Goal: Task Accomplishment & Management: Complete application form

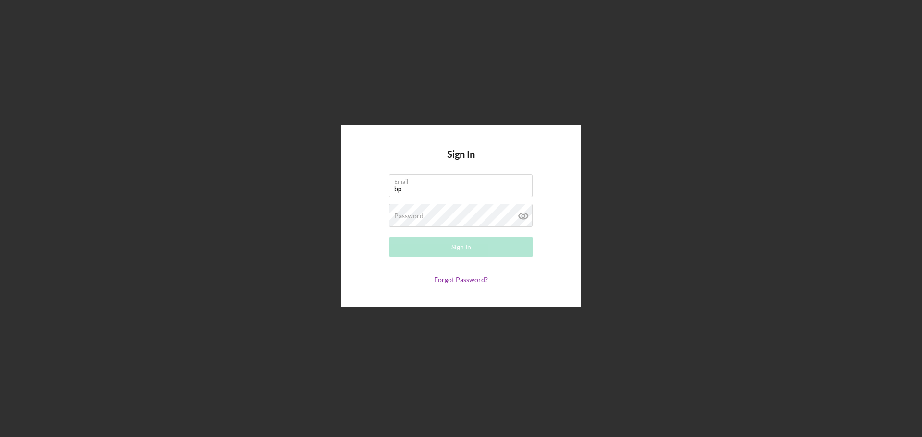
type input "b"
type input "[EMAIL_ADDRESS][DOMAIN_NAME]"
click at [418, 200] on form "Email [EMAIL_ADDRESS][DOMAIN_NAME] Password Required Sign In Forgot Password?" at bounding box center [461, 228] width 192 height 109
click at [410, 211] on div "Password Required" at bounding box center [461, 216] width 144 height 24
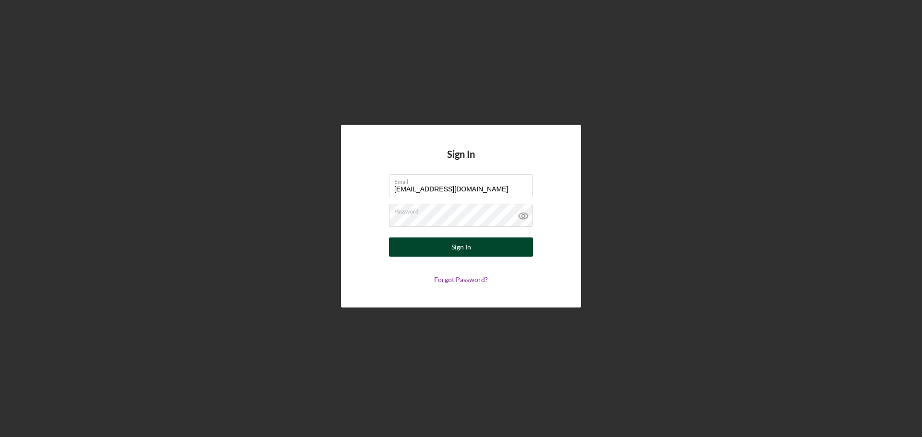
click at [451, 253] on div "Sign In" at bounding box center [461, 247] width 20 height 19
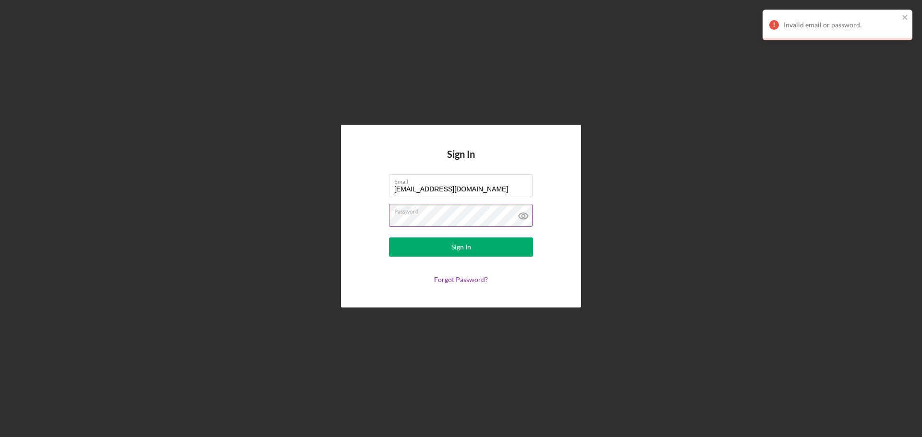
click at [389, 238] on button "Sign In" at bounding box center [461, 247] width 144 height 19
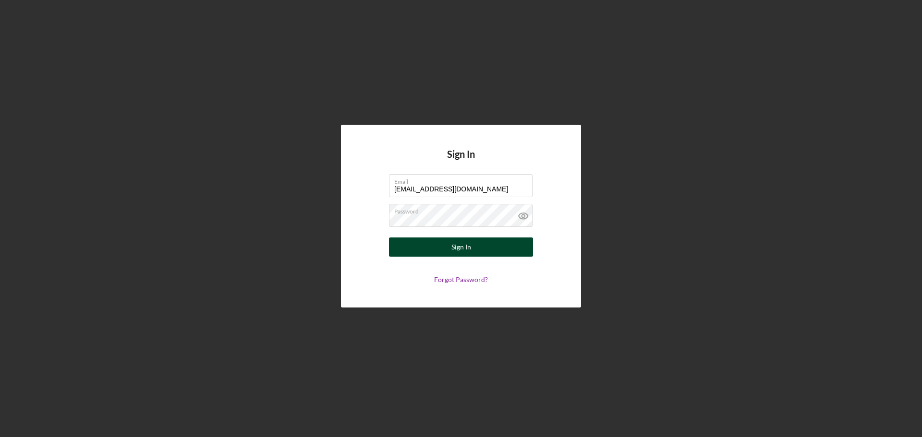
click at [442, 248] on button "Sign In" at bounding box center [461, 247] width 144 height 19
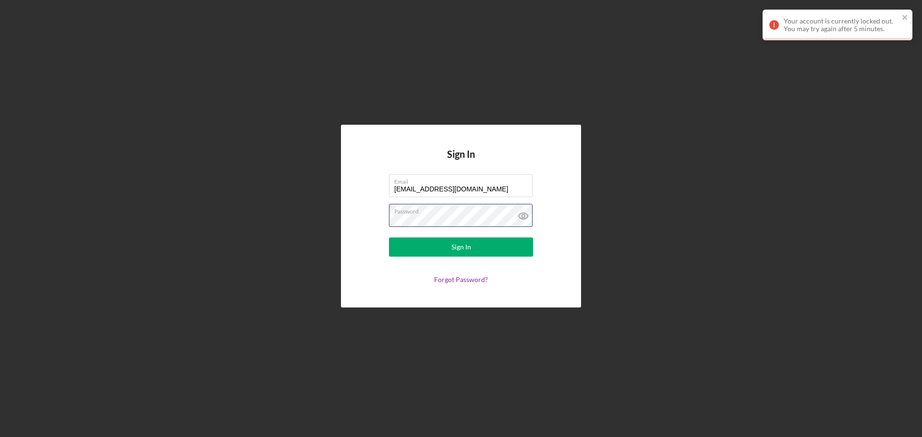
click at [389, 238] on button "Sign In" at bounding box center [461, 247] width 144 height 19
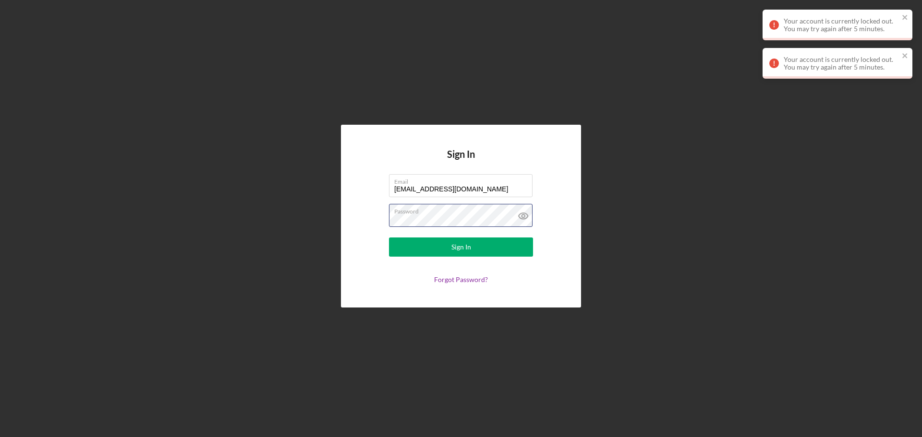
click at [389, 238] on button "Sign In" at bounding box center [461, 247] width 144 height 19
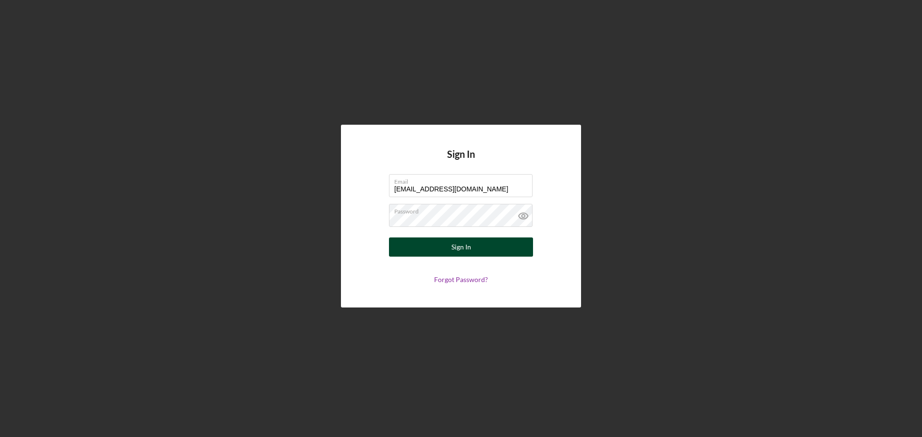
click at [443, 248] on button "Sign In" at bounding box center [461, 247] width 144 height 19
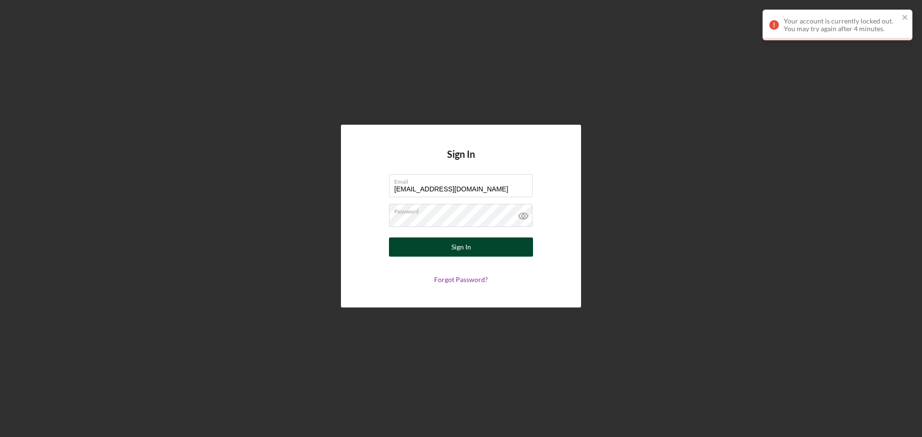
click at [444, 250] on button "Sign In" at bounding box center [461, 247] width 144 height 19
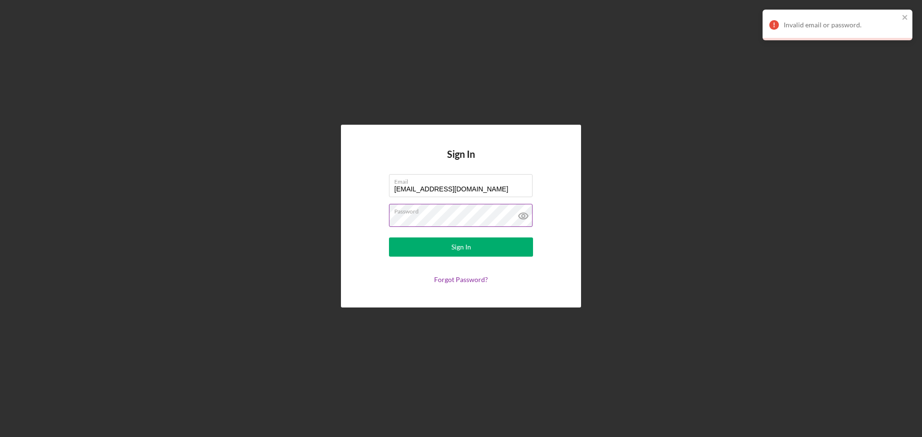
click at [389, 238] on button "Sign In" at bounding box center [461, 247] width 144 height 19
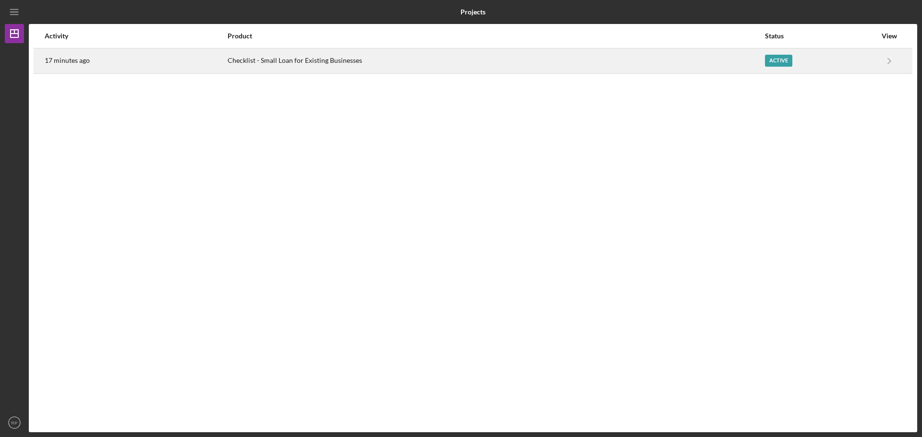
click at [332, 64] on div "Checklist - Small Loan for Existing Businesses" at bounding box center [496, 61] width 536 height 24
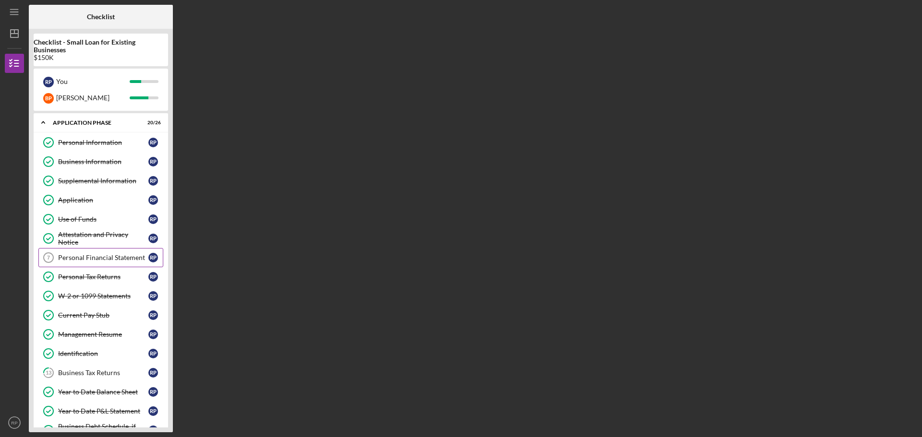
click at [75, 252] on link "Personal Financial Statement 7 Personal Financial Statement R P" at bounding box center [100, 257] width 125 height 19
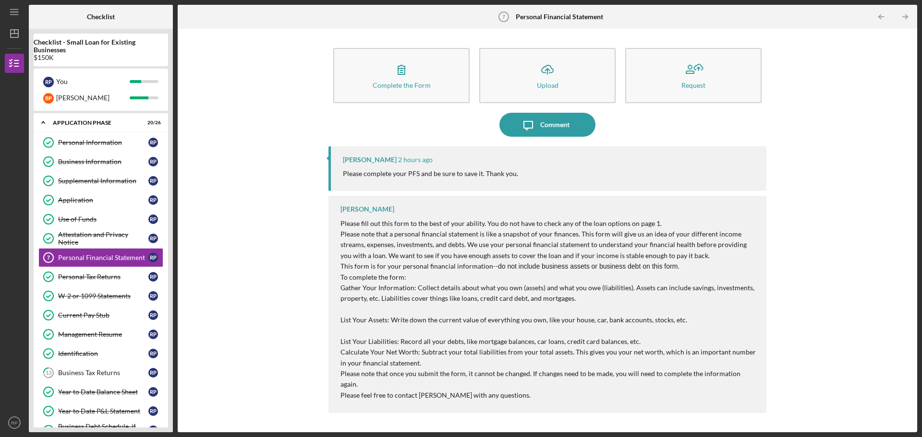
click at [380, 158] on div "[PERSON_NAME]" at bounding box center [370, 160] width 54 height 8
click at [386, 160] on div "[PERSON_NAME]" at bounding box center [370, 160] width 54 height 8
click at [269, 147] on div "Complete the Form Form Icon/Upload Upload Request Icon/Message Comment [PERSON_…" at bounding box center [547, 231] width 730 height 394
click at [370, 154] on div "[PERSON_NAME] 2 hours ago Please complete your PFS and be sure to save it. Than…" at bounding box center [547, 168] width 438 height 45
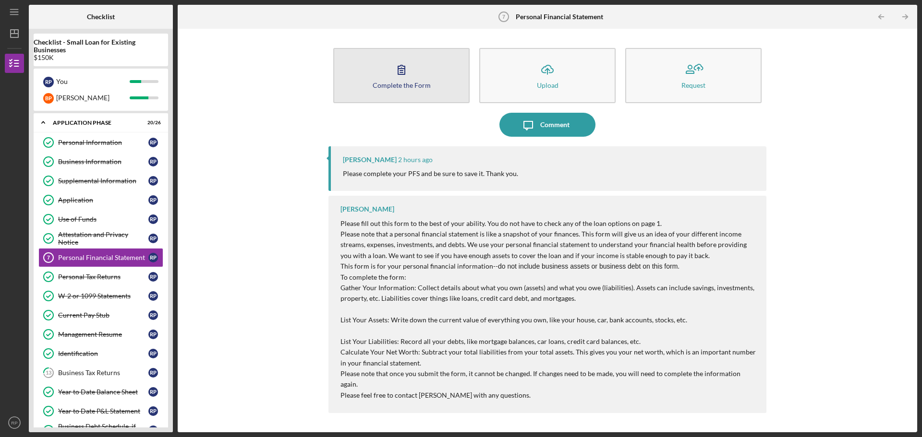
click at [396, 81] on button "Complete the Form Form" at bounding box center [401, 75] width 136 height 55
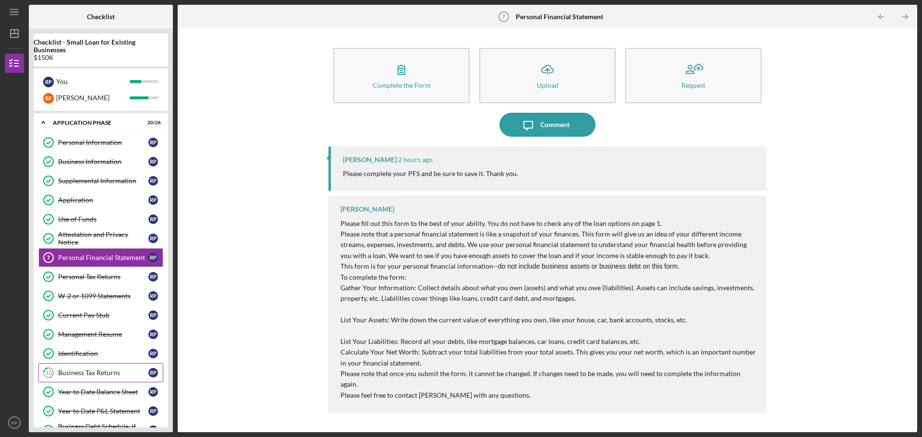
click at [77, 367] on link "13 Business Tax Returns R P" at bounding box center [100, 373] width 125 height 19
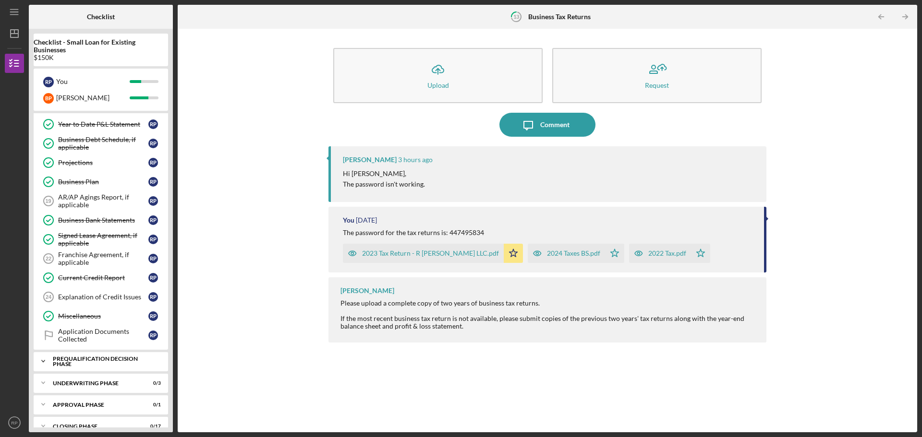
scroll to position [322, 0]
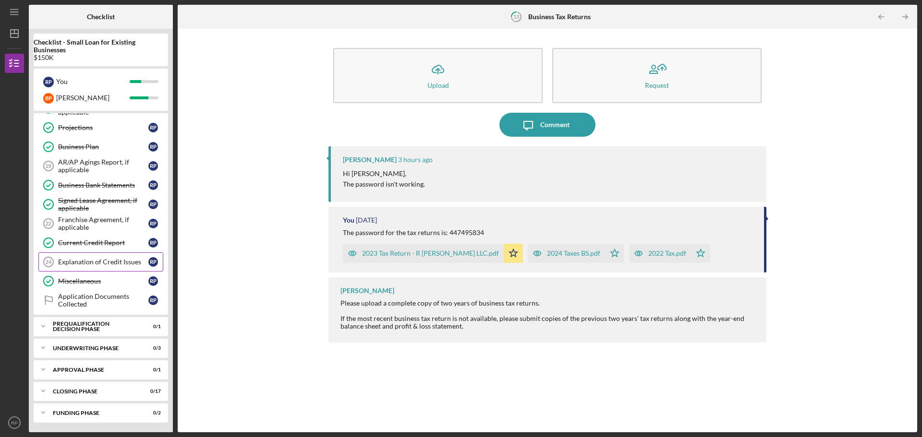
click at [65, 257] on link "Explanation of Credit Issues 24 Explanation of Credit Issues R P" at bounding box center [100, 262] width 125 height 19
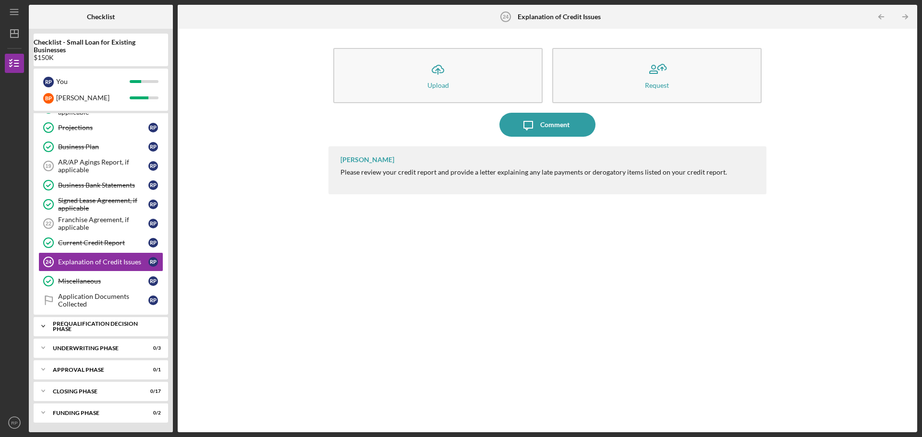
click at [134, 329] on div "Prequalification Decision Phase" at bounding box center [104, 326] width 103 height 11
click at [84, 350] on div "Prequalification Decision Completed" at bounding box center [103, 346] width 90 height 15
